Goal: Task Accomplishment & Management: Manage account settings

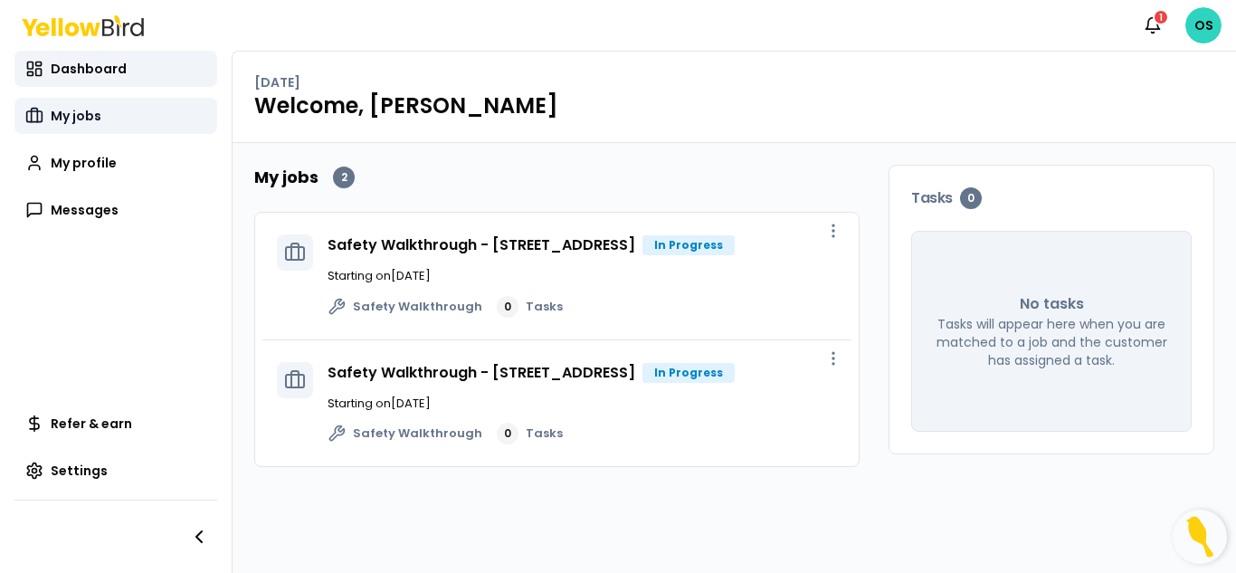
click at [66, 119] on span "My jobs" at bounding box center [76, 116] width 51 height 18
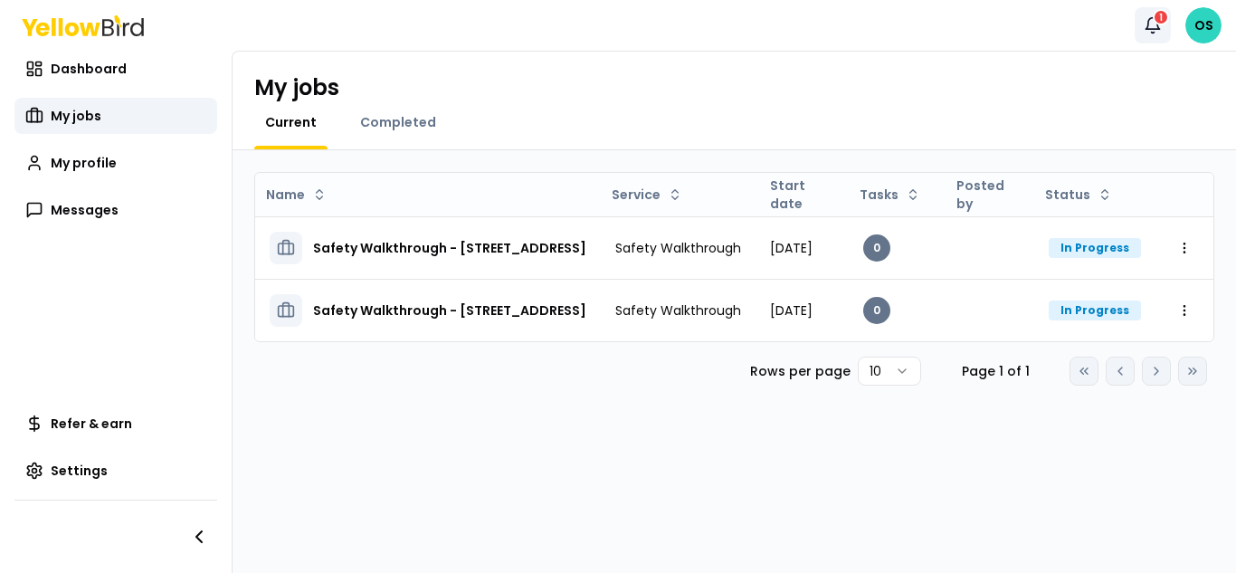
click at [1155, 24] on button "Notifications 1" at bounding box center [1152, 25] width 36 height 36
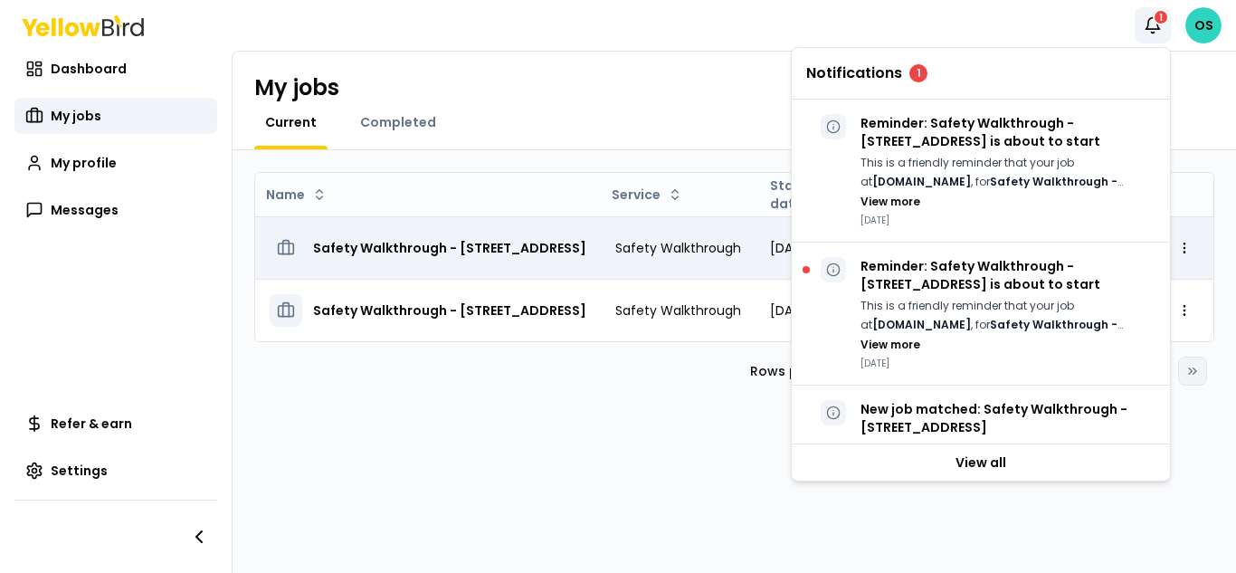
click at [586, 243] on h3 "Safety Walkthrough - [STREET_ADDRESS]" at bounding box center [449, 248] width 273 height 33
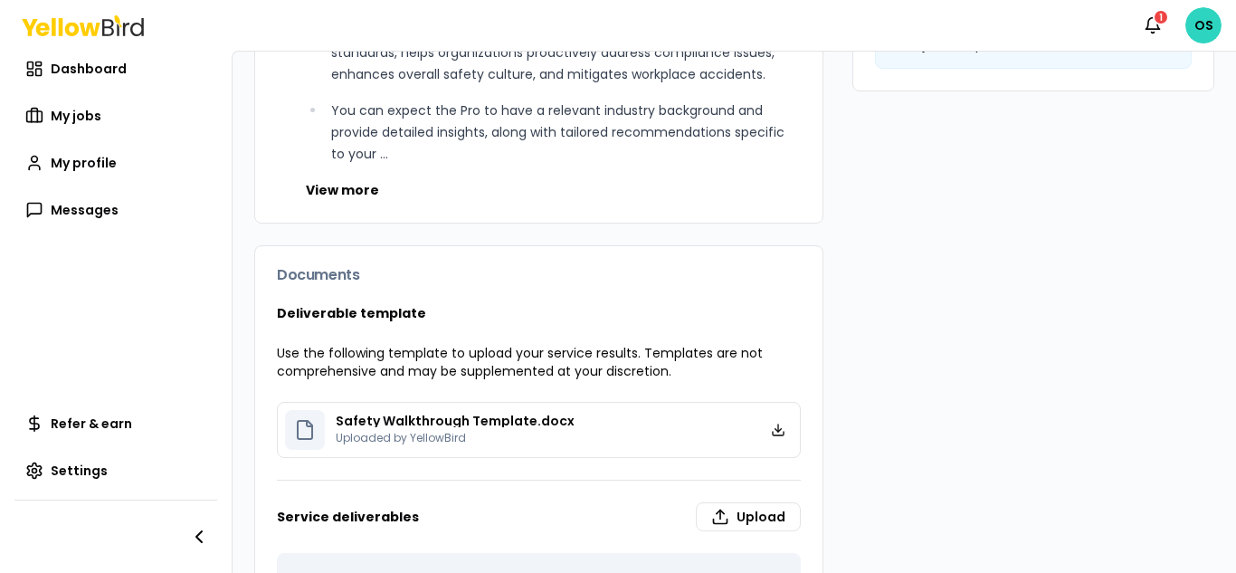
scroll to position [662, 0]
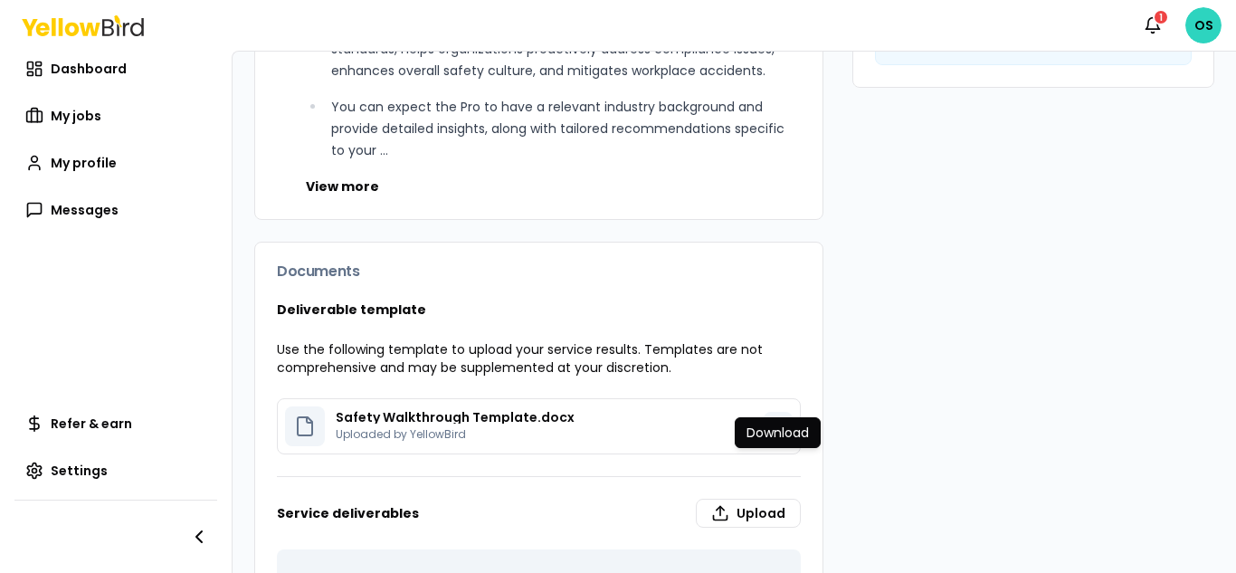
click at [778, 432] on icon at bounding box center [778, 430] width 11 height 4
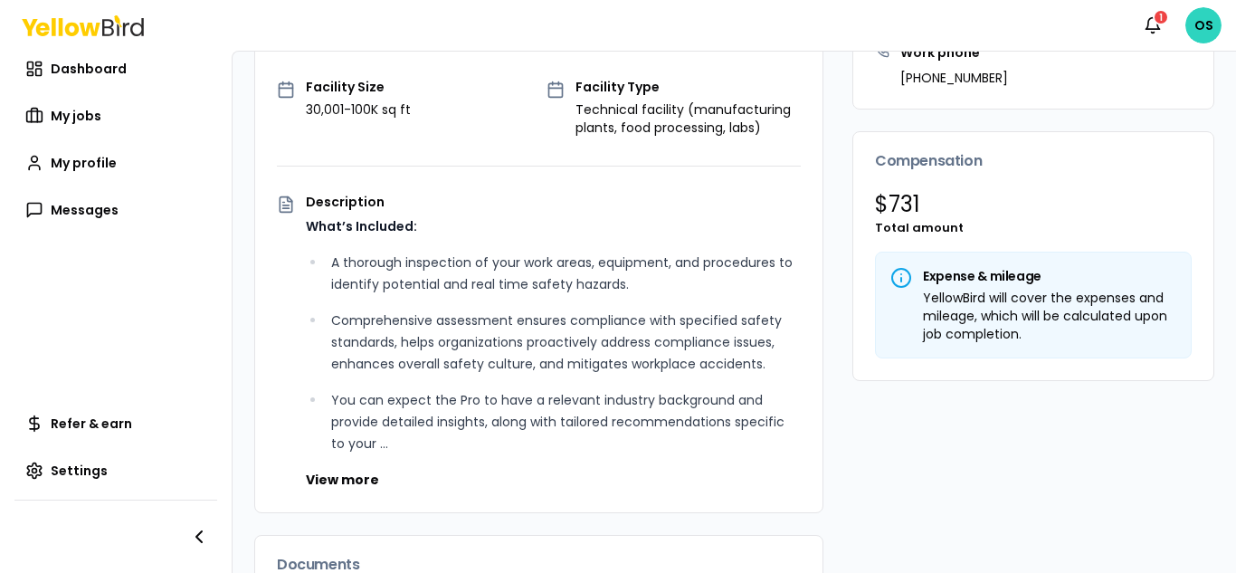
scroll to position [403, 0]
